Goal: Transaction & Acquisition: Purchase product/service

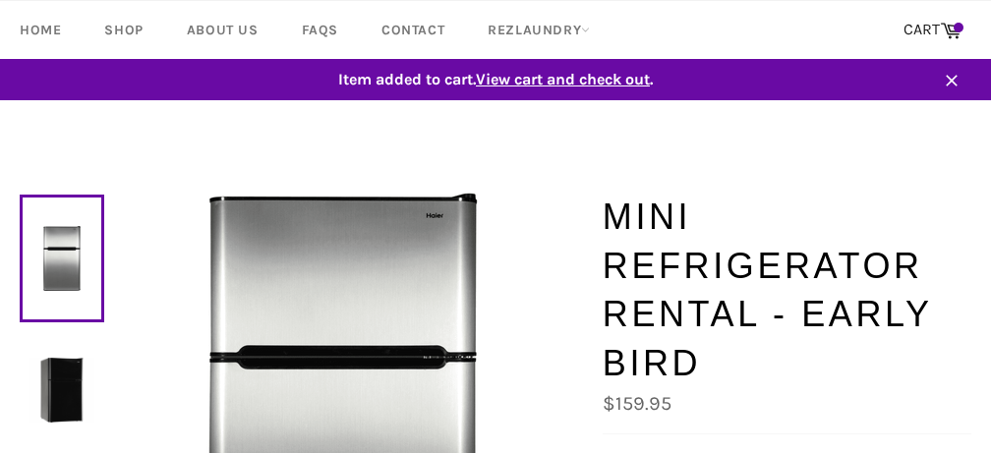
scroll to position [242, 0]
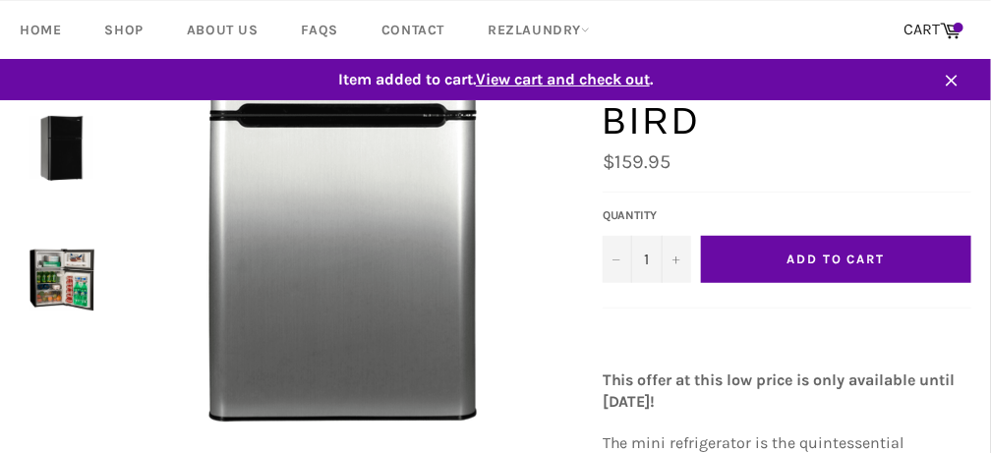
click at [601, 86] on span "View cart and check out" at bounding box center [563, 79] width 174 height 19
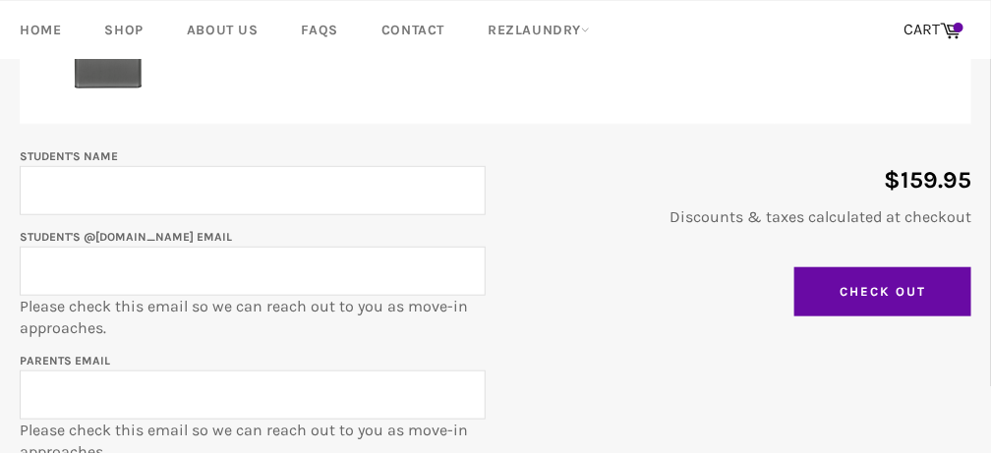
scroll to position [408, 0]
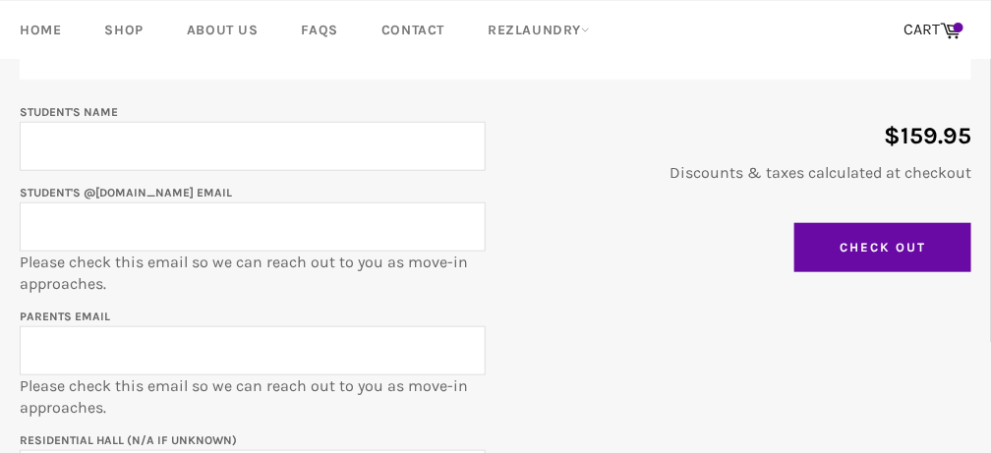
click at [183, 145] on input "Student's Name" at bounding box center [253, 146] width 466 height 49
type input "[PERSON_NAME]"
click at [147, 219] on input "Student's @[DOMAIN_NAME] email" at bounding box center [253, 227] width 466 height 49
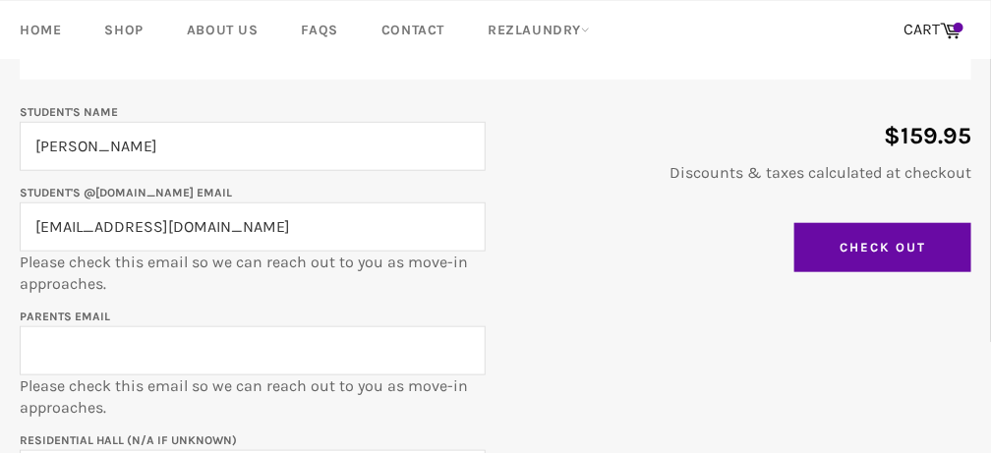
click at [189, 232] on input "[EMAIL_ADDRESS][DOMAIN_NAME]" at bounding box center [253, 227] width 466 height 49
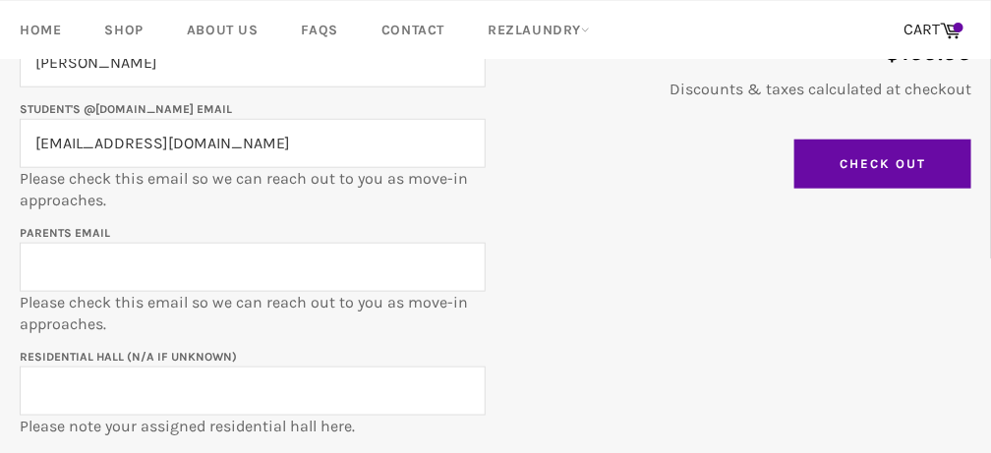
scroll to position [493, 0]
type input "[EMAIL_ADDRESS][DOMAIN_NAME]"
click at [175, 260] on input "Parents email" at bounding box center [253, 266] width 466 height 49
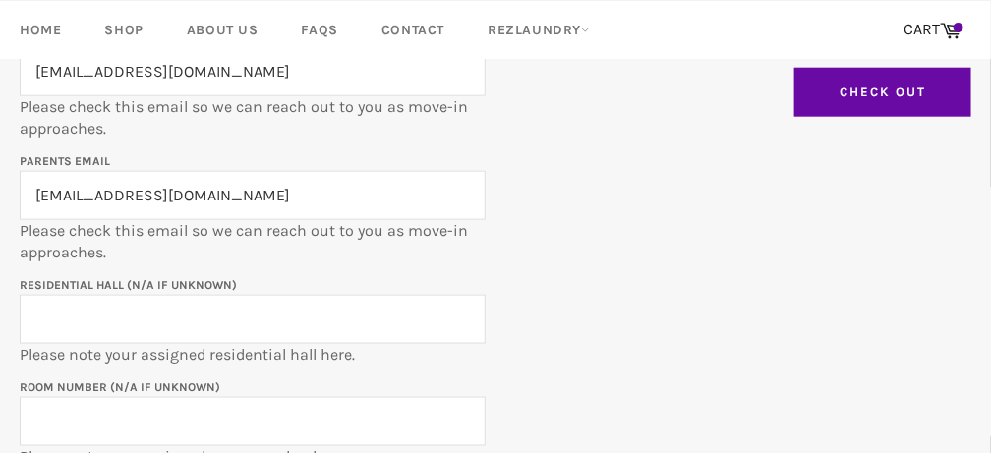
scroll to position [565, 0]
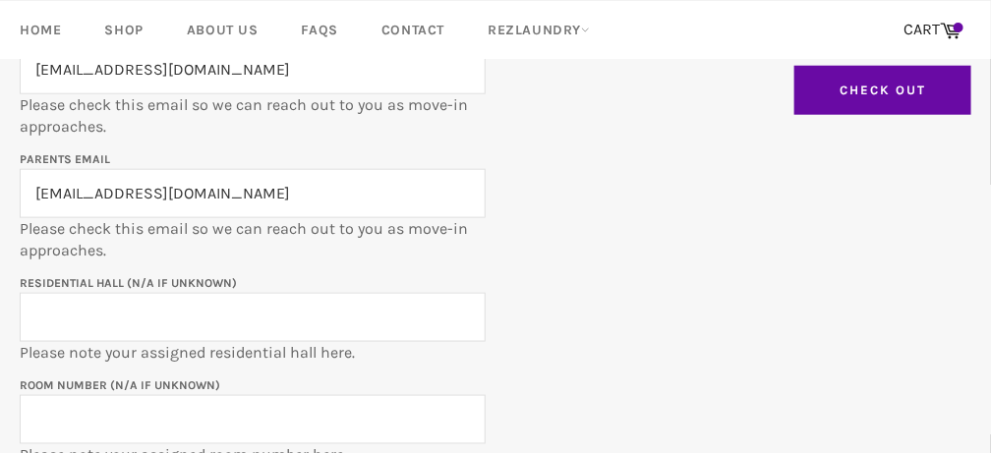
type input "[EMAIL_ADDRESS][DOMAIN_NAME]"
click at [137, 316] on input "Residential Hall (N/A if unknown)" at bounding box center [253, 317] width 466 height 49
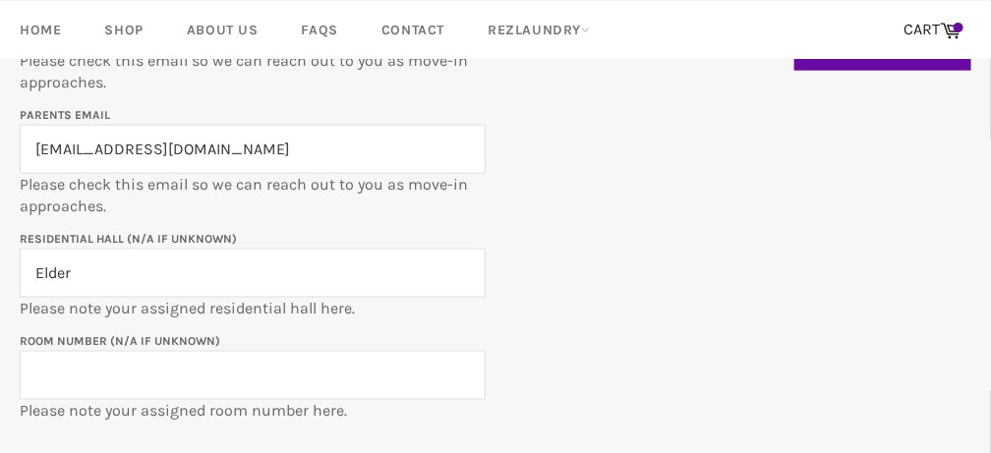
scroll to position [627, 0]
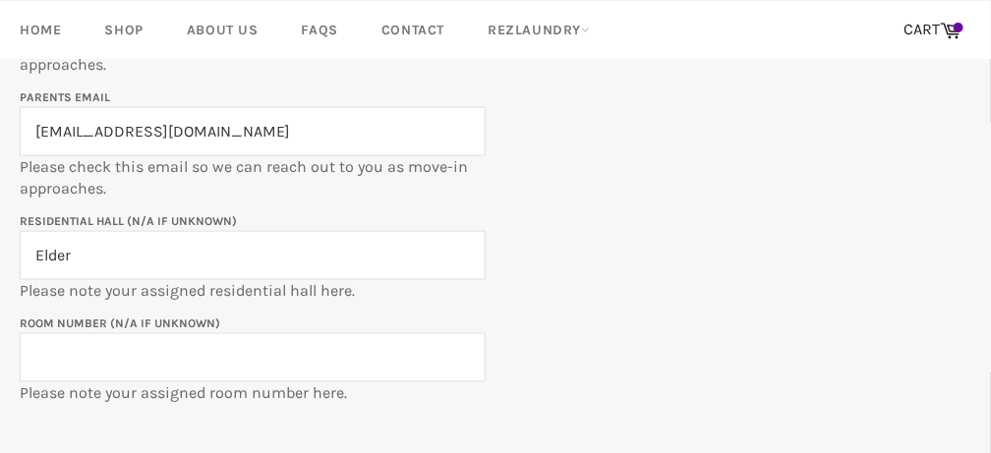
type input "Elder"
click at [117, 349] on input "Room Number (N/A if unknown)" at bounding box center [253, 357] width 466 height 49
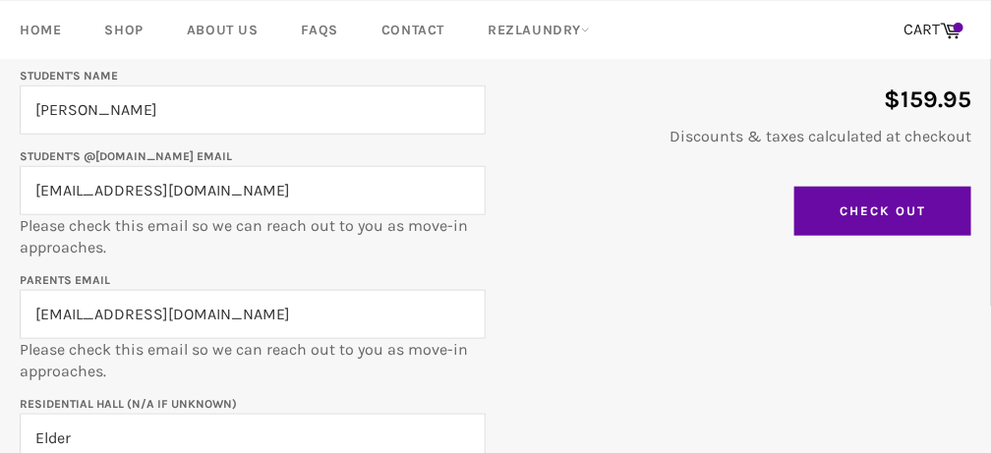
scroll to position [443, 0]
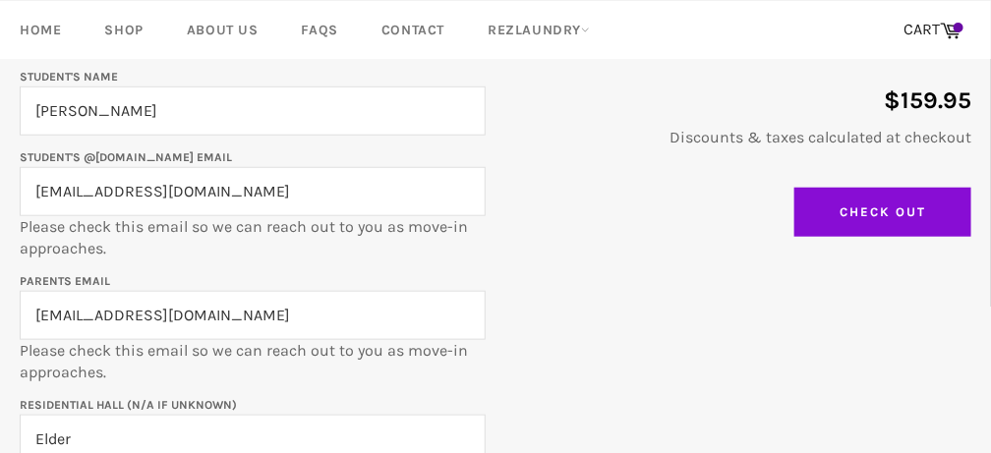
type input "ELD 0323b"
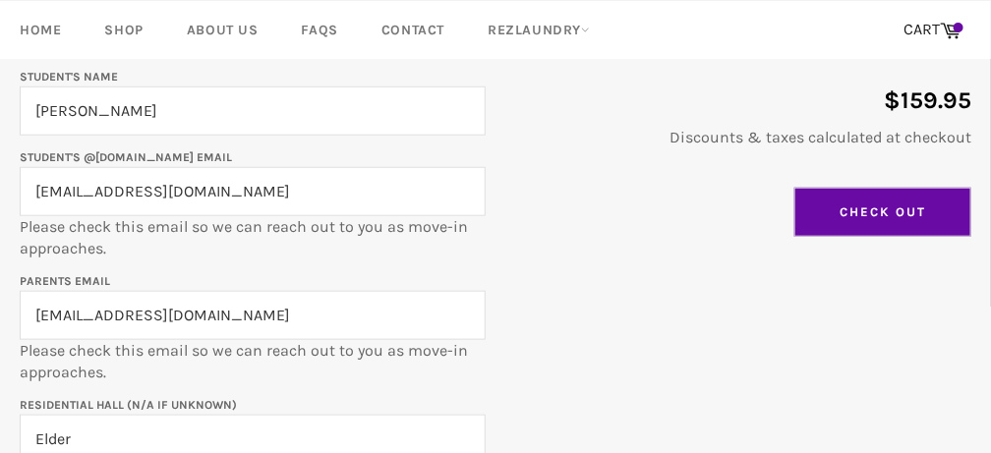
click at [903, 198] on input "Check Out" at bounding box center [882, 212] width 177 height 49
